Goal: Communication & Community: Participate in discussion

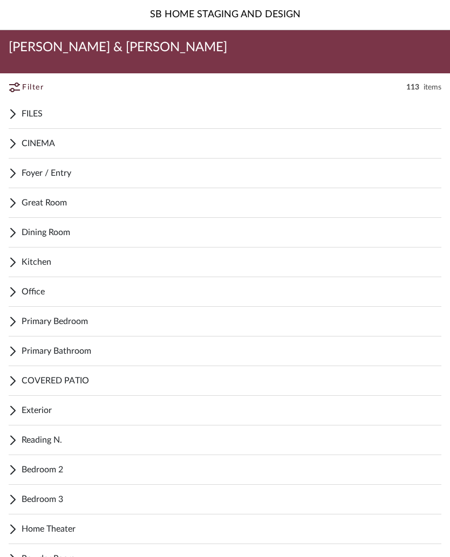
click at [245, 344] on div "Primary Bathroom" at bounding box center [225, 351] width 432 height 30
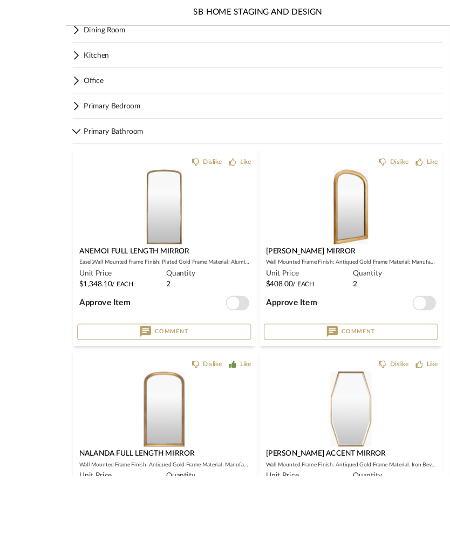
scroll to position [263, 0]
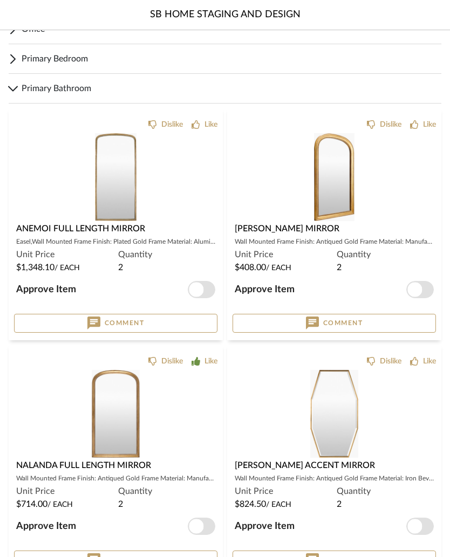
click at [0, 0] on img at bounding box center [0, 0] width 0 height 0
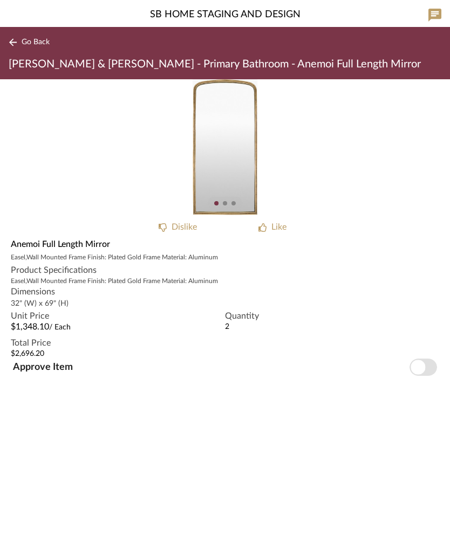
click at [240, 162] on img "0" at bounding box center [224, 147] width 65 height 136
click at [229, 163] on img "0" at bounding box center [224, 147] width 65 height 136
click at [20, 43] on button "Go Back" at bounding box center [31, 42] width 45 height 13
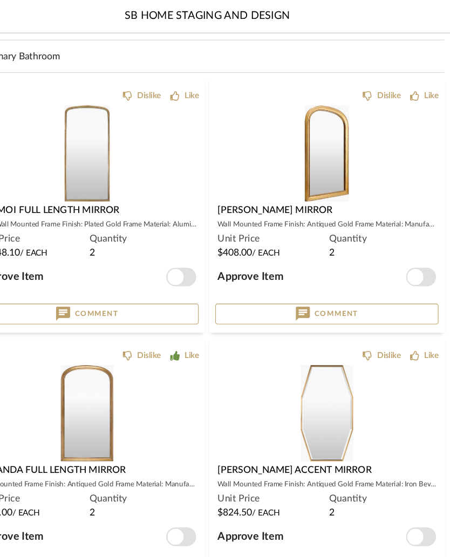
scroll to position [299, 0]
click at [314, 147] on img "3" at bounding box center [334, 140] width 40 height 88
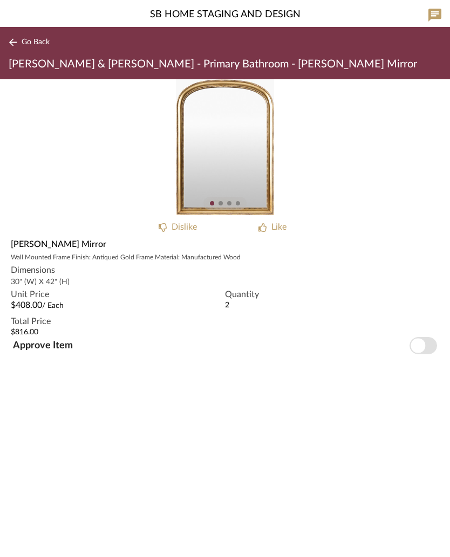
click at [277, 227] on div "Like" at bounding box center [278, 226] width 15 height 13
click at [29, 47] on button "Go Back" at bounding box center [31, 42] width 45 height 13
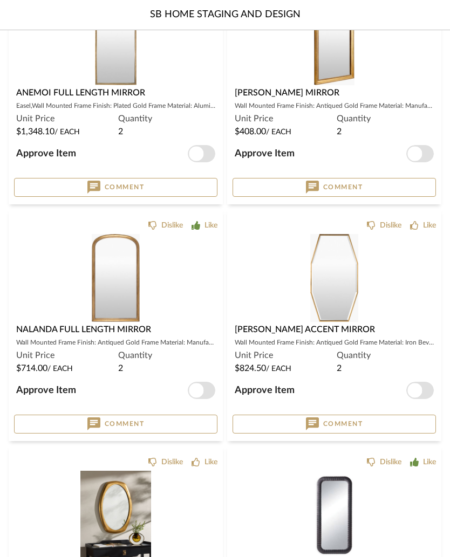
scroll to position [402, 0]
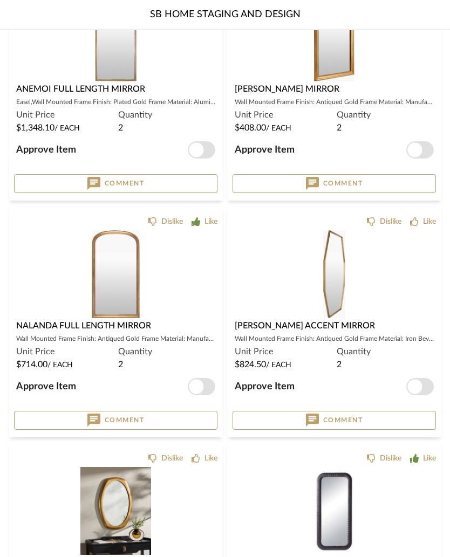
click at [426, 148] on span "button" at bounding box center [419, 149] width 27 height 17
click at [347, 183] on span "Comment" at bounding box center [343, 183] width 40 height 9
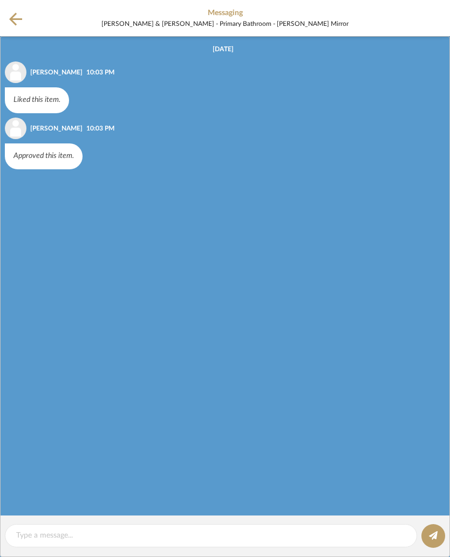
click at [84, 539] on textarea at bounding box center [210, 535] width 389 height 11
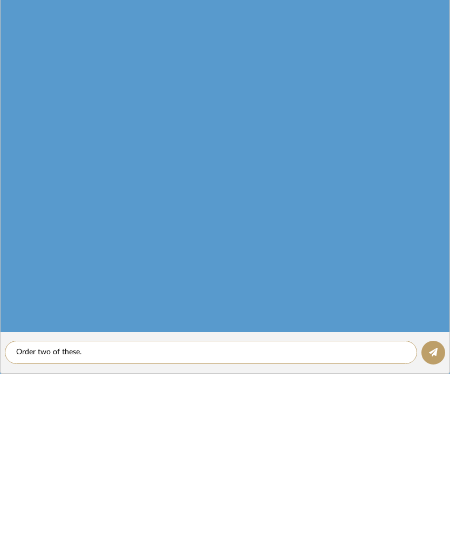
type textarea "Order two of these."
click at [435, 531] on fa-icon at bounding box center [433, 535] width 9 height 9
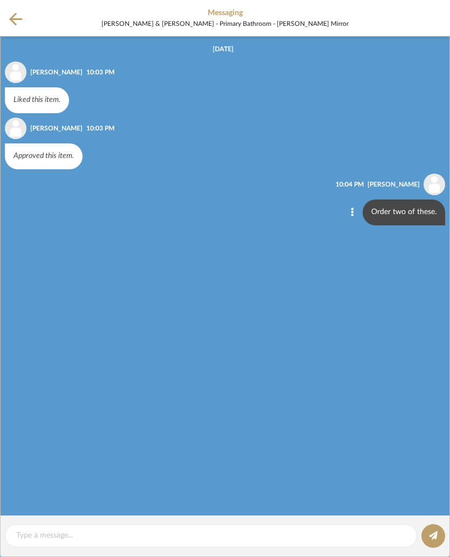
click at [13, 18] on icon at bounding box center [15, 18] width 13 height 13
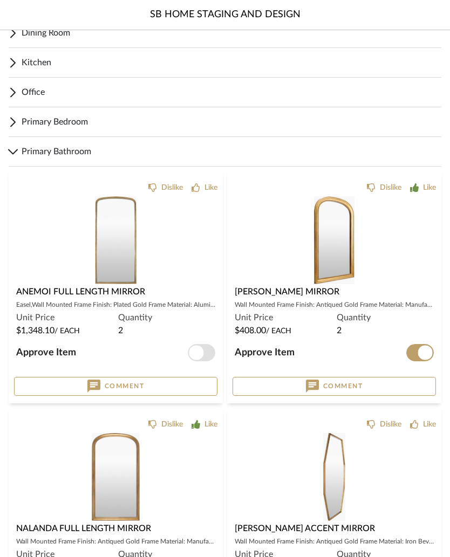
click at [32, 146] on span "Primary Bathroom" at bounding box center [231, 151] width 419 height 13
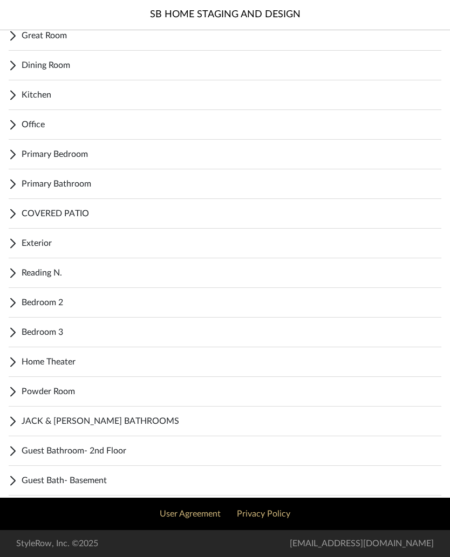
scroll to position [167, 0]
click at [196, 180] on span "Primary Bathroom" at bounding box center [231, 183] width 419 height 13
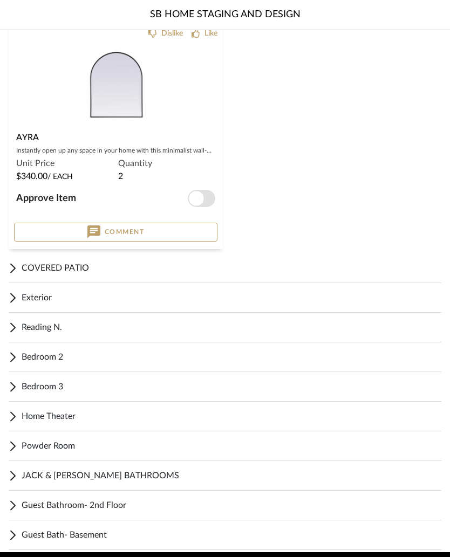
scroll to position [2008, 0]
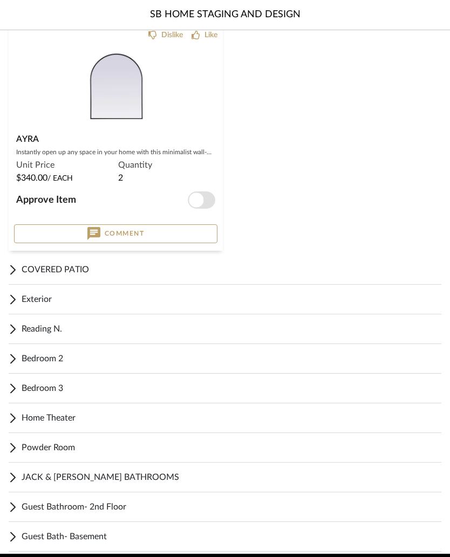
click at [45, 444] on span "Powder Room" at bounding box center [231, 447] width 419 height 13
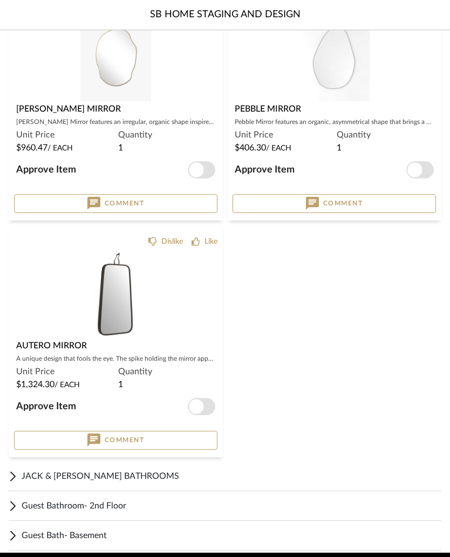
scroll to position [2723, 0]
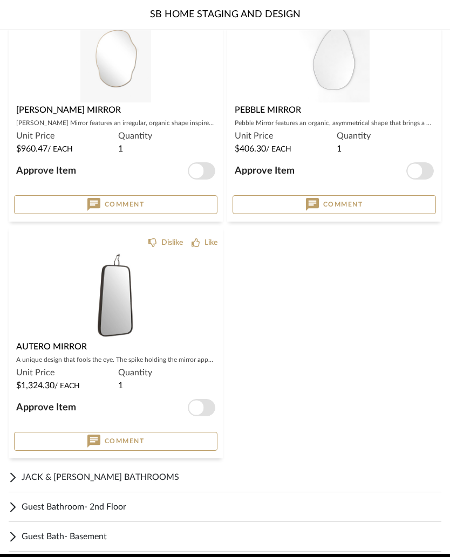
click at [69, 485] on div "JACK & [PERSON_NAME] BATHROOMS" at bounding box center [225, 477] width 432 height 30
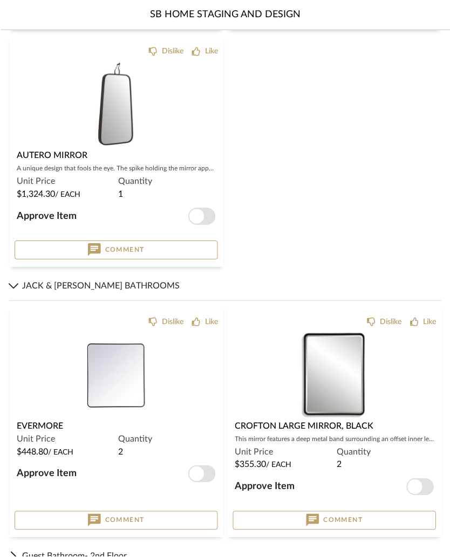
scroll to position [2933, 0]
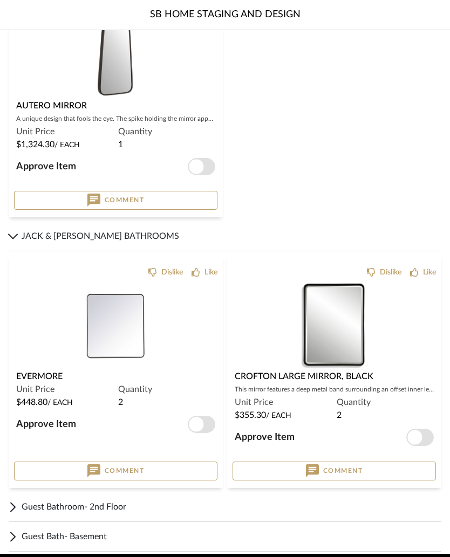
click at [311, 506] on span "Guest Bathroom- 2nd Floor" at bounding box center [231, 506] width 419 height 13
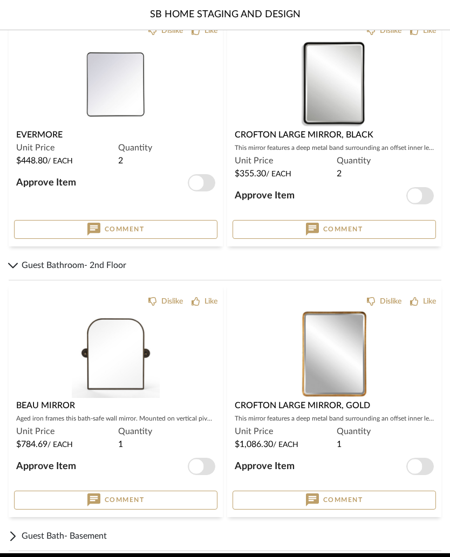
scroll to position [3205, 0]
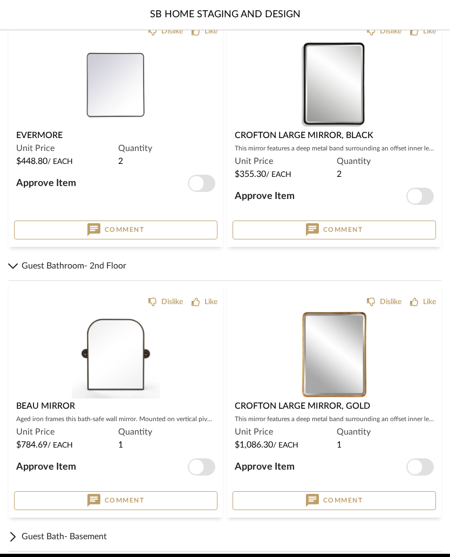
click at [298, 532] on span "Guest Bath- Basement" at bounding box center [231, 536] width 419 height 13
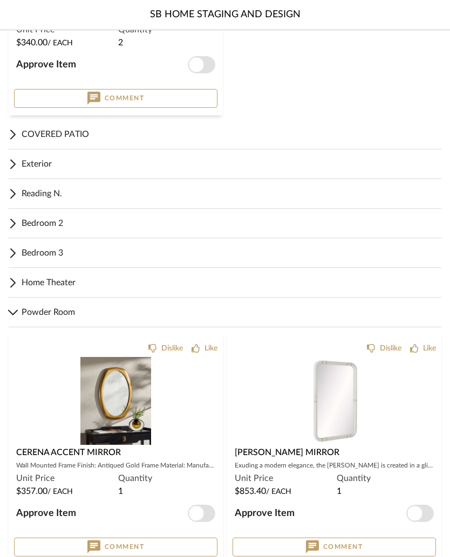
scroll to position [2118, 0]
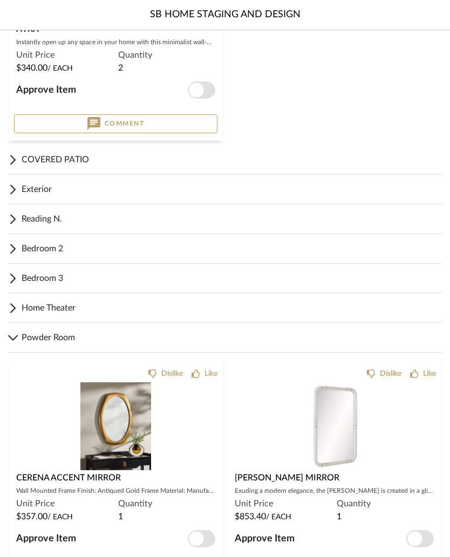
click at [43, 335] on span "Powder Room" at bounding box center [231, 337] width 419 height 13
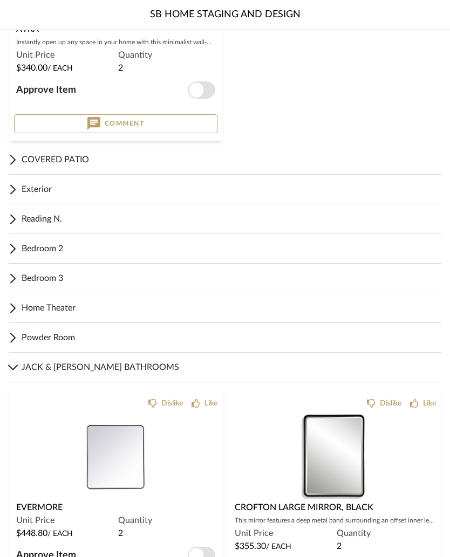
click at [32, 357] on div "JACK & [PERSON_NAME] BATHROOMS" at bounding box center [225, 368] width 432 height 30
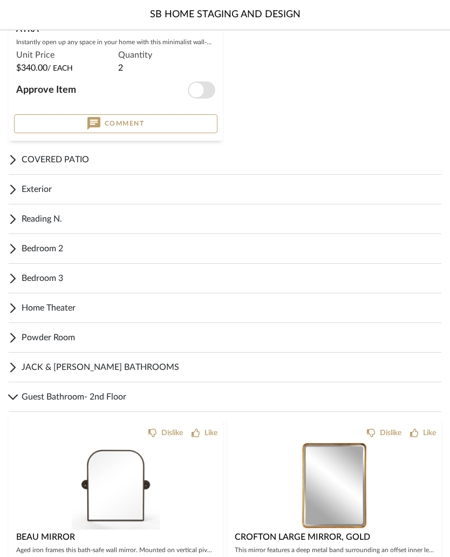
click at [42, 390] on div "Guest Bathroom- 2nd Floor" at bounding box center [225, 397] width 432 height 30
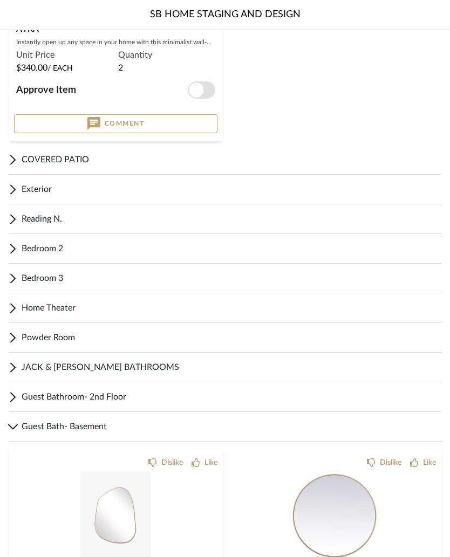
click at [64, 417] on div "Guest Bath- Basement" at bounding box center [225, 427] width 432 height 30
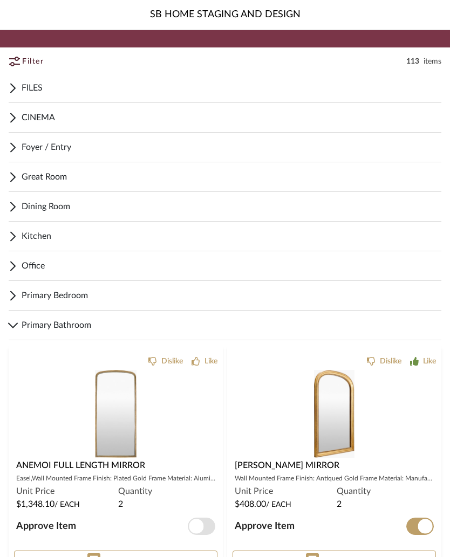
scroll to position [0, 0]
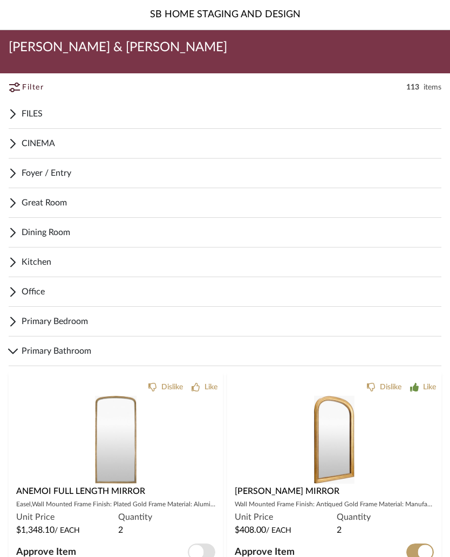
click at [323, 342] on div "Primary Bathroom" at bounding box center [225, 351] width 432 height 30
